Goal: Information Seeking & Learning: Check status

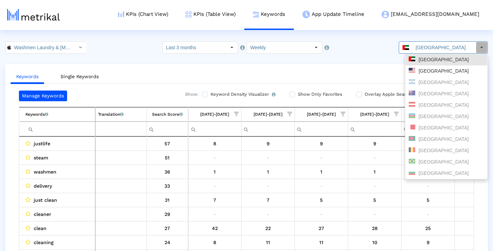
scroll to position [0, 90]
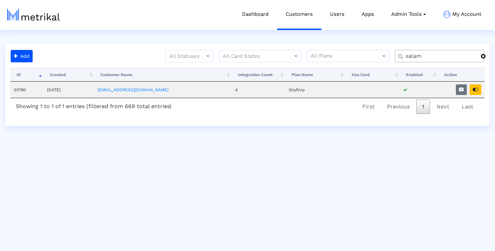
click at [450, 57] on input "salam" at bounding box center [441, 56] width 80 height 7
drag, startPoint x: 450, startPoint y: 57, endPoint x: 474, endPoint y: 89, distance: 40.8
click at [474, 89] on icon "button" at bounding box center [476, 89] width 6 height 5
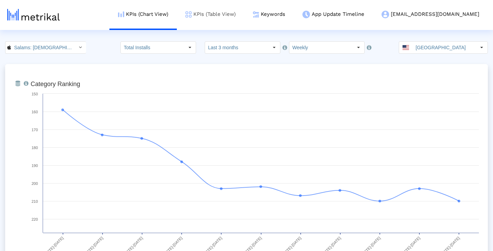
click at [241, 15] on link "KPIs (Table View)" at bounding box center [210, 14] width 67 height 29
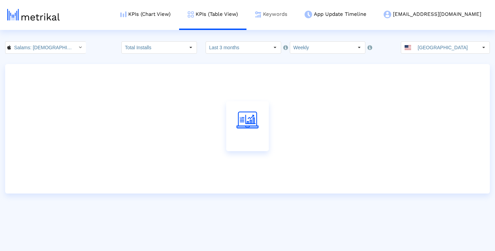
click at [296, 19] on link "Keywords" at bounding box center [272, 14] width 50 height 29
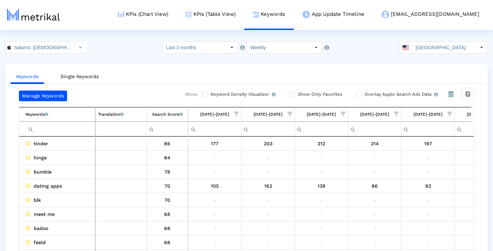
scroll to position [0, 410]
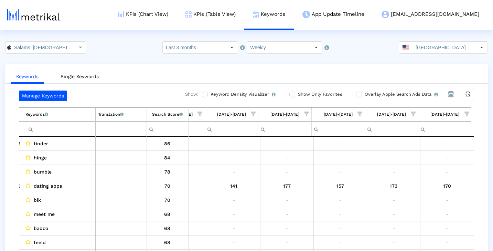
click at [66, 127] on input "Filter cell" at bounding box center [59, 128] width 69 height 11
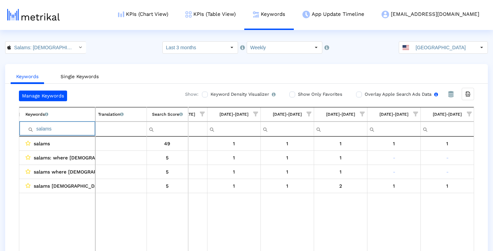
type input "salams"
click at [358, 95] on input "Overlay Apple Search Ads Data Turn this on to view Apple Search Ads metrics (in…" at bounding box center [358, 94] width 4 height 4
checkbox input "true"
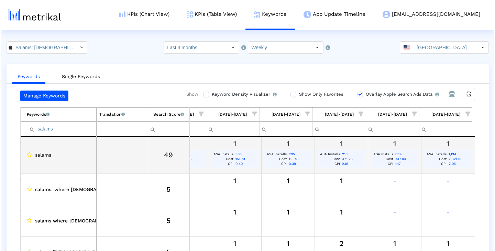
scroll to position [0, 410]
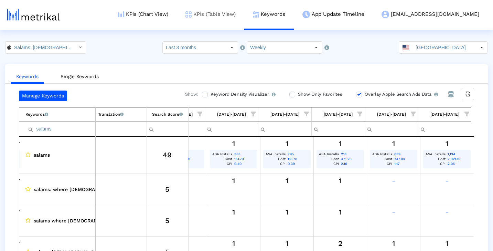
click at [244, 7] on link "KPIs (Table View)" at bounding box center [210, 14] width 67 height 29
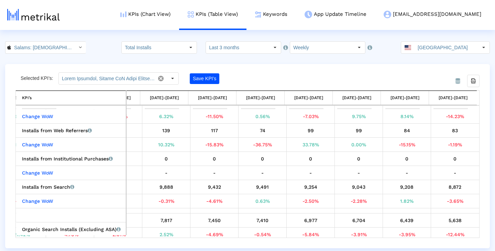
scroll to position [108, 0]
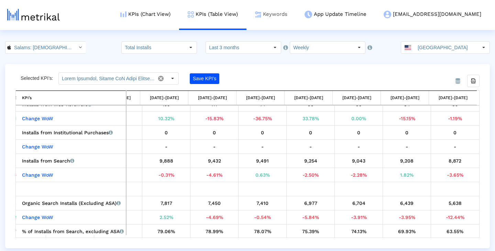
click at [296, 15] on link "Keywords" at bounding box center [272, 14] width 50 height 29
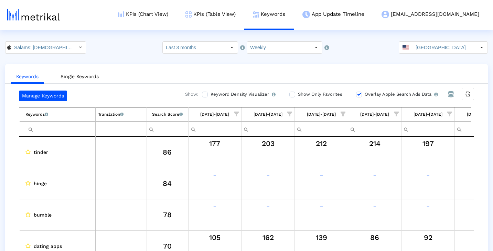
scroll to position [0, 410]
